Goal: Information Seeking & Learning: Learn about a topic

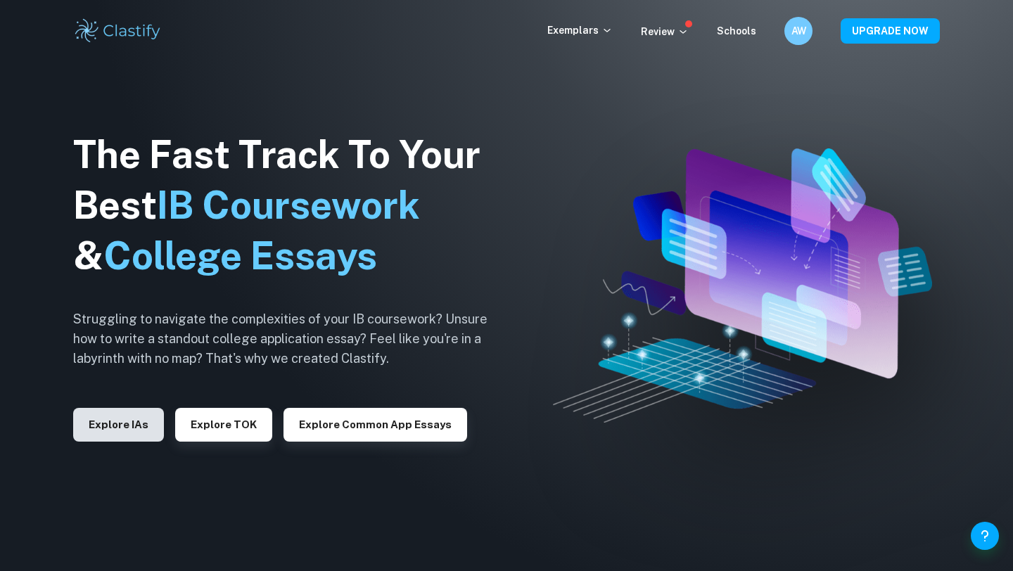
click at [117, 421] on button "Explore IAs" at bounding box center [118, 425] width 91 height 34
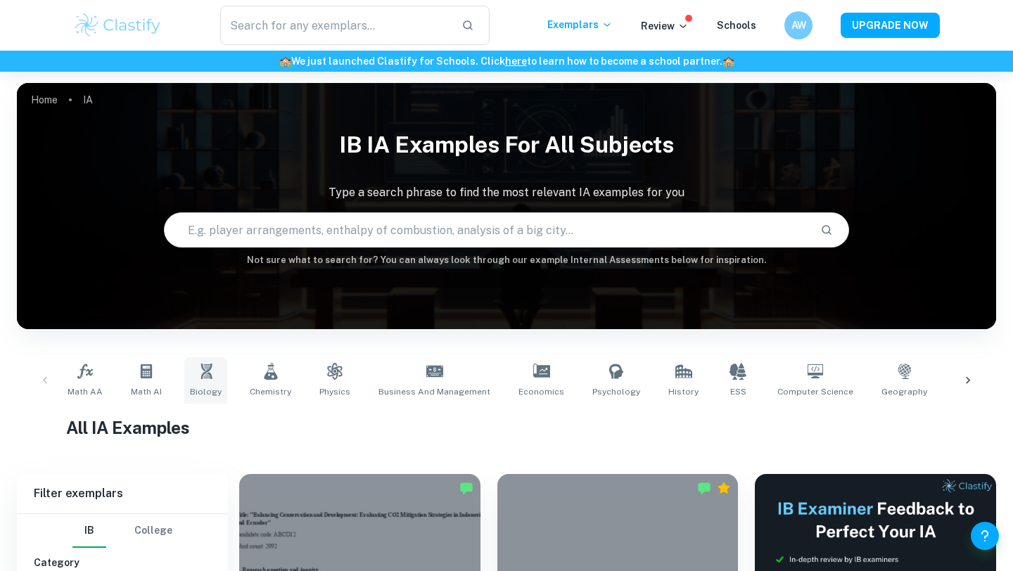
click at [206, 374] on icon at bounding box center [206, 371] width 11 height 15
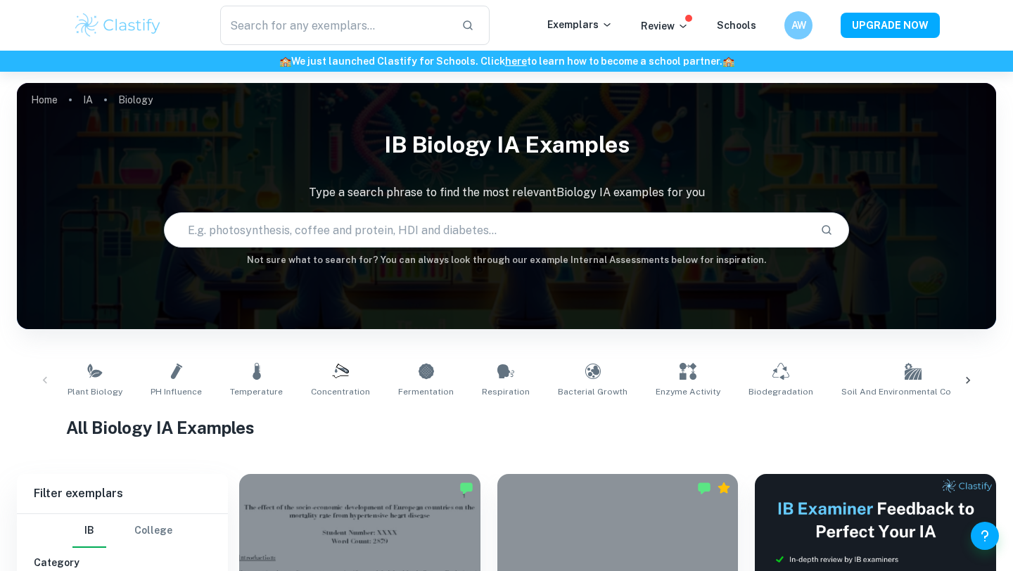
click at [347, 224] on input "text" at bounding box center [487, 229] width 645 height 39
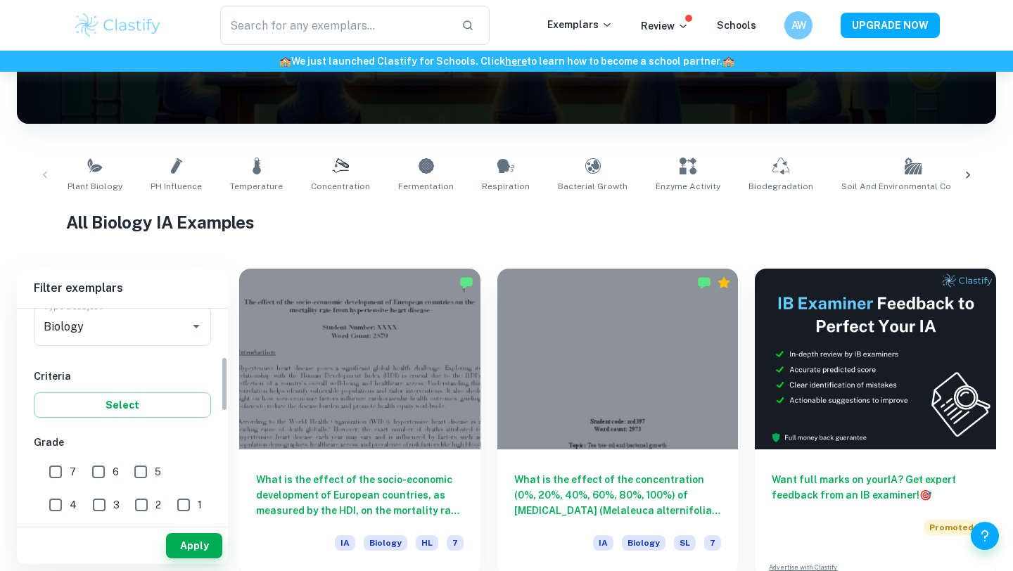
scroll to position [195, 0]
type input "7"
click at [58, 467] on input "7" at bounding box center [56, 465] width 28 height 28
checkbox input "true"
click at [96, 470] on input "6" at bounding box center [98, 465] width 28 height 28
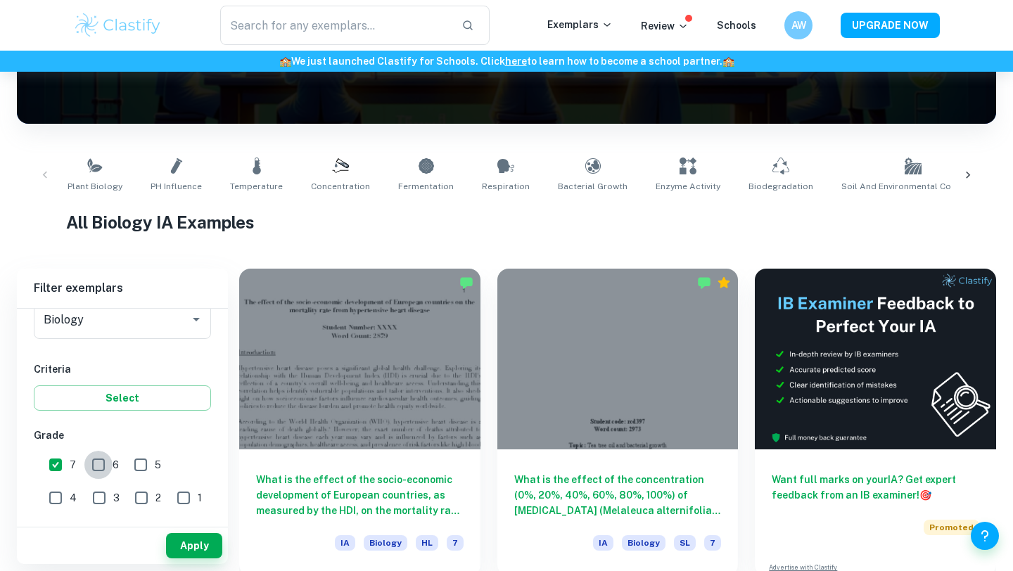
checkbox input "true"
click at [191, 550] on button "Apply" at bounding box center [194, 545] width 56 height 25
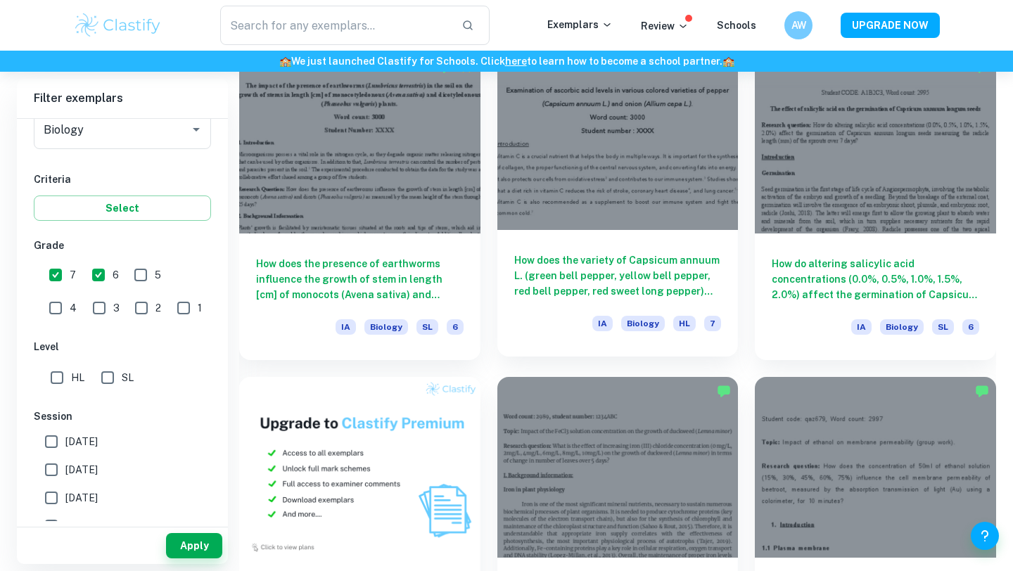
scroll to position [739, 0]
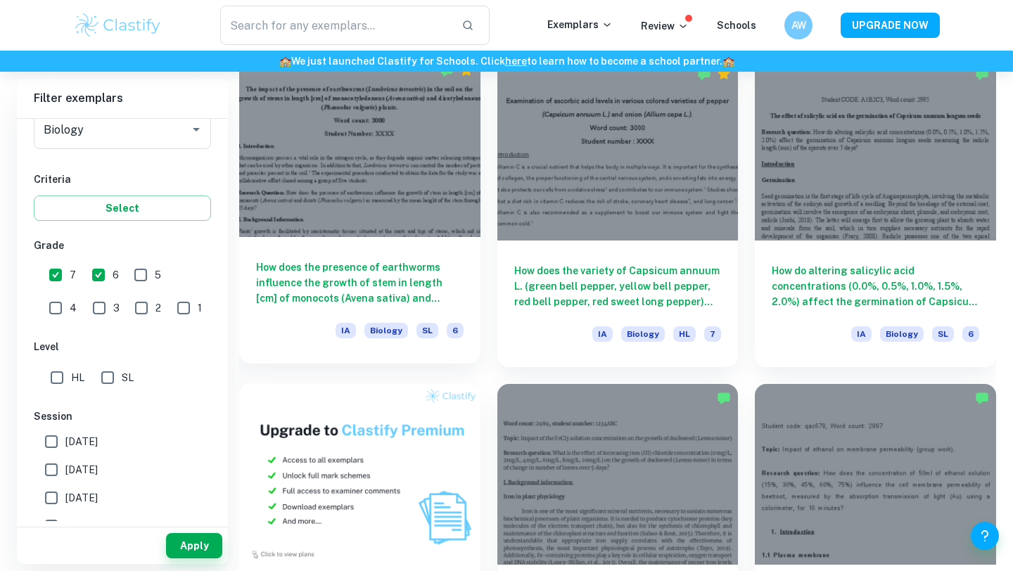
click at [358, 193] on div at bounding box center [359, 146] width 241 height 181
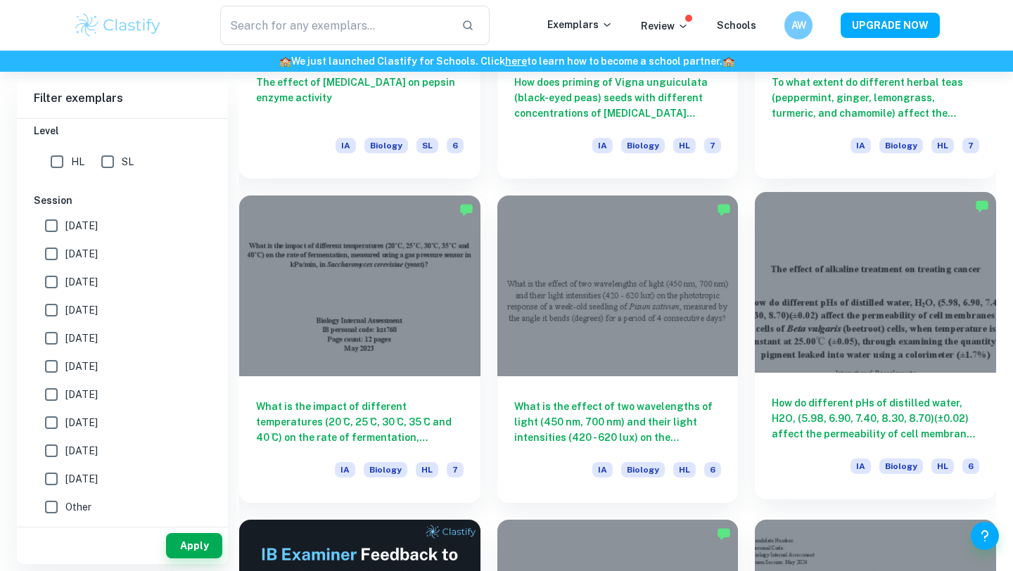
scroll to position [1801, 0]
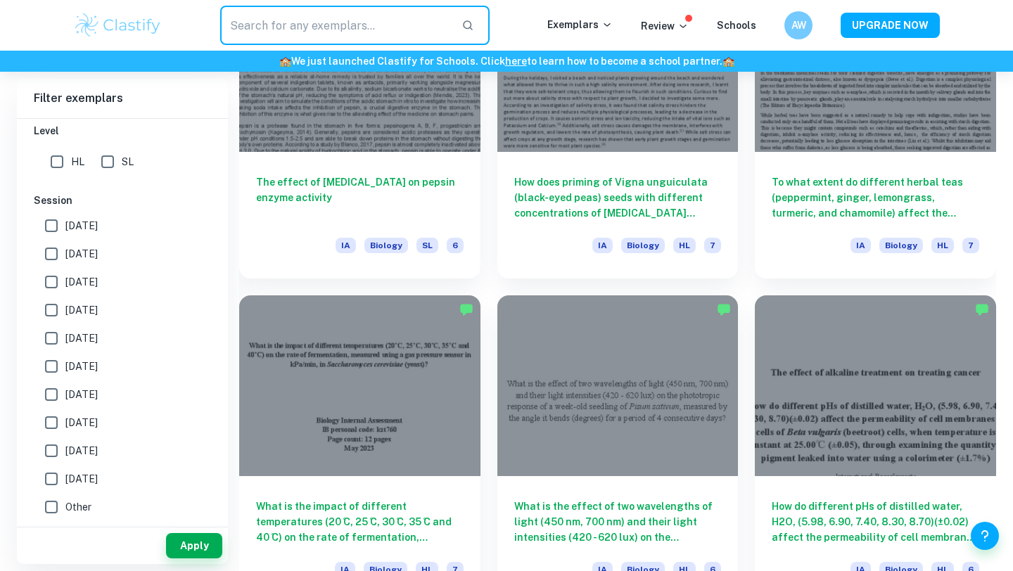
click at [421, 12] on input "text" at bounding box center [335, 25] width 230 height 39
type input "non experiment"
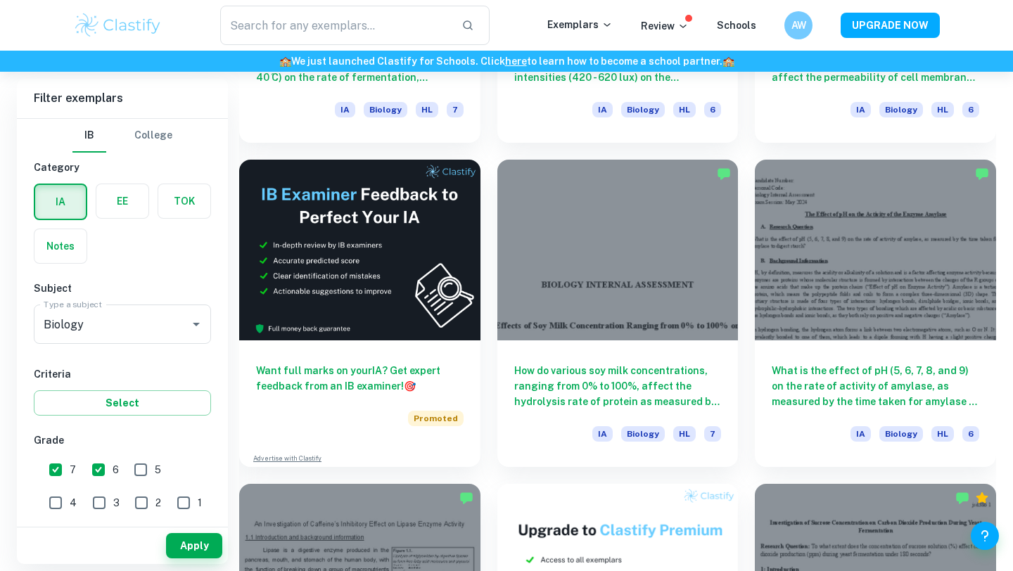
scroll to position [2265, 0]
